Goal: Information Seeking & Learning: Learn about a topic

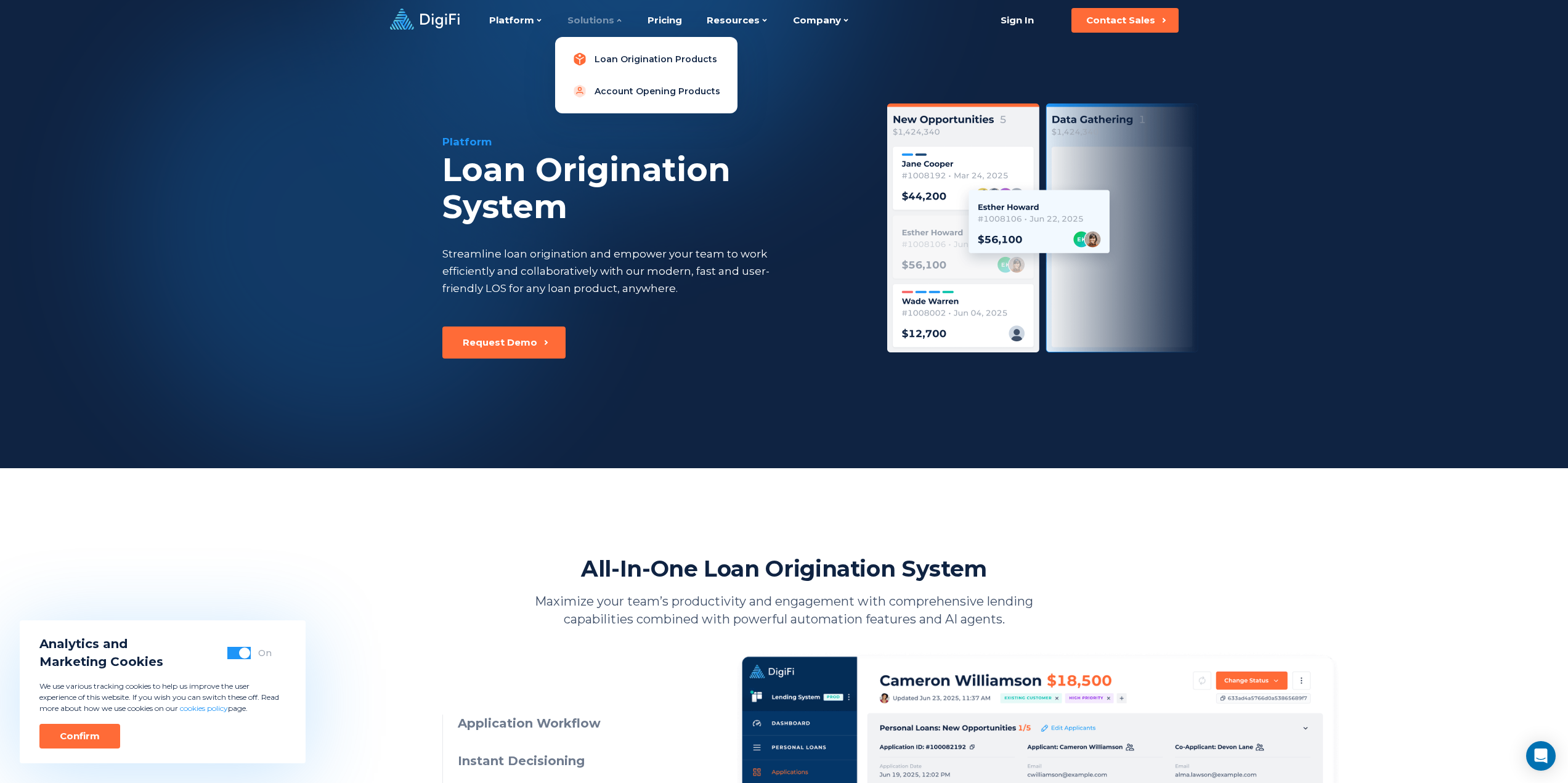
drag, startPoint x: 616, startPoint y: 59, endPoint x: 666, endPoint y: 69, distance: 51.0
click at [616, 59] on link "Loan Origination Products" at bounding box center [646, 60] width 163 height 25
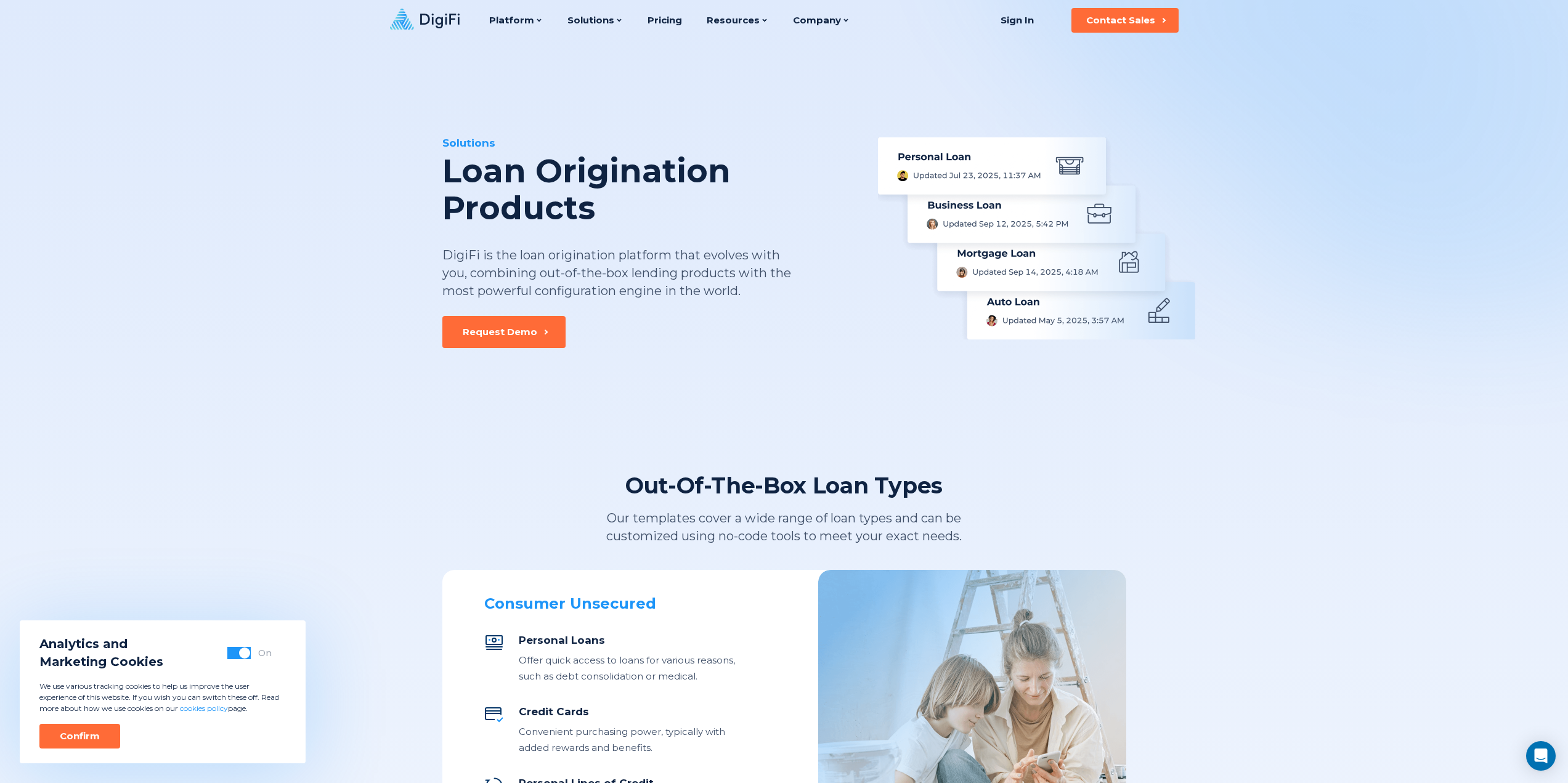
click at [967, 60] on div "Solutions Loan Origination Products DigiFi is the loan origination platform tha…" at bounding box center [785, 195] width 842 height 306
